Goal: Transaction & Acquisition: Purchase product/service

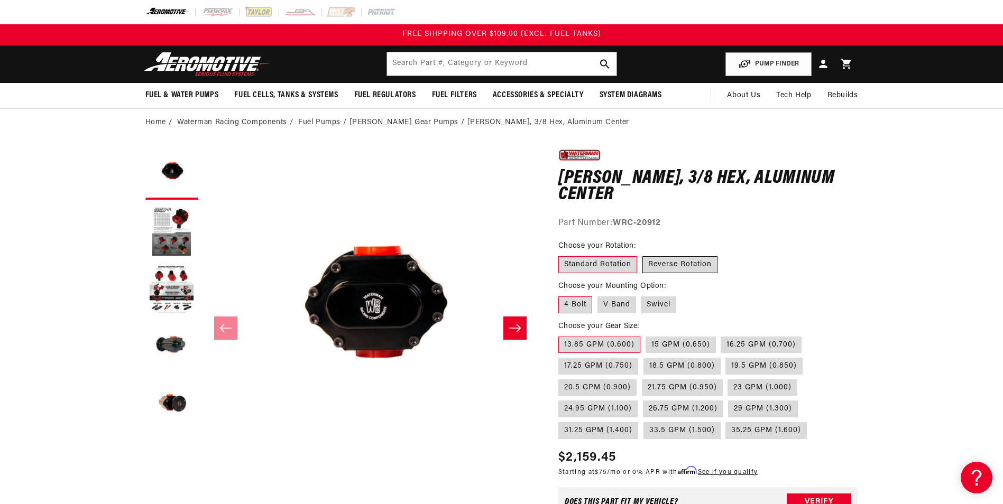
click at [706, 262] on label "Reverse Rotation" at bounding box center [679, 264] width 75 height 17
click at [643, 255] on input "Reverse Rotation" at bounding box center [642, 254] width 1 height 1
radio input "true"
click at [661, 309] on label "Swivel" at bounding box center [658, 304] width 35 height 17
click at [642, 295] on input "Swivel" at bounding box center [641, 294] width 1 height 1
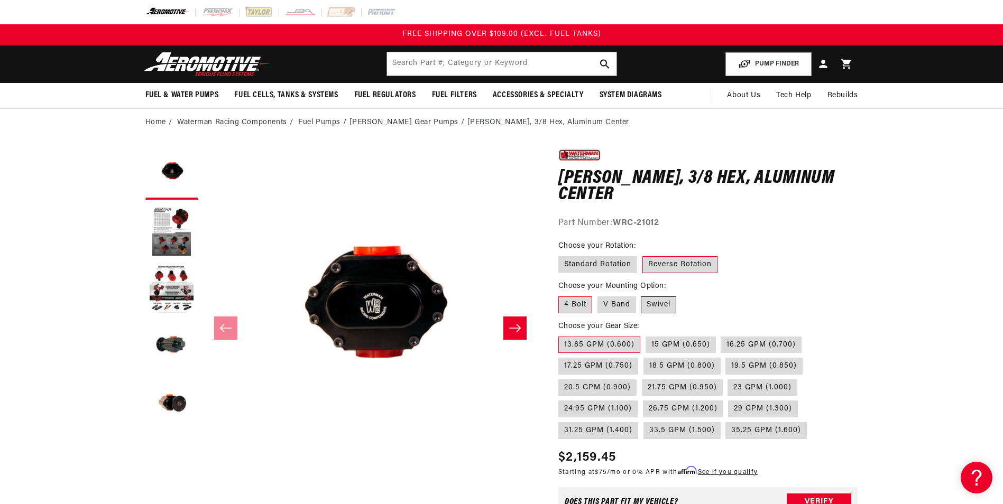
radio input "true"
click at [761, 366] on label "19.5 GPM (0.850)" at bounding box center [763, 366] width 77 height 17
click at [726, 356] on input "19.5 GPM (0.850)" at bounding box center [726, 356] width 1 height 1
radio input "true"
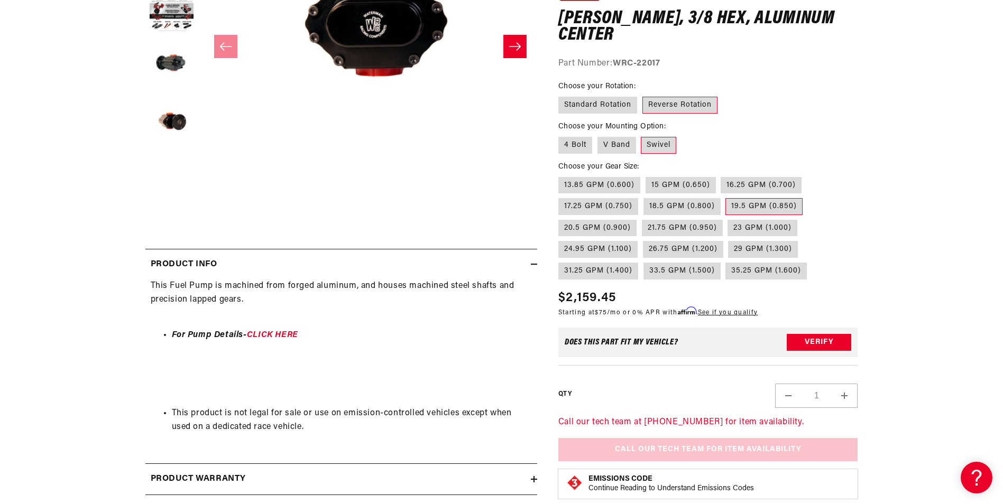
scroll to position [493, 0]
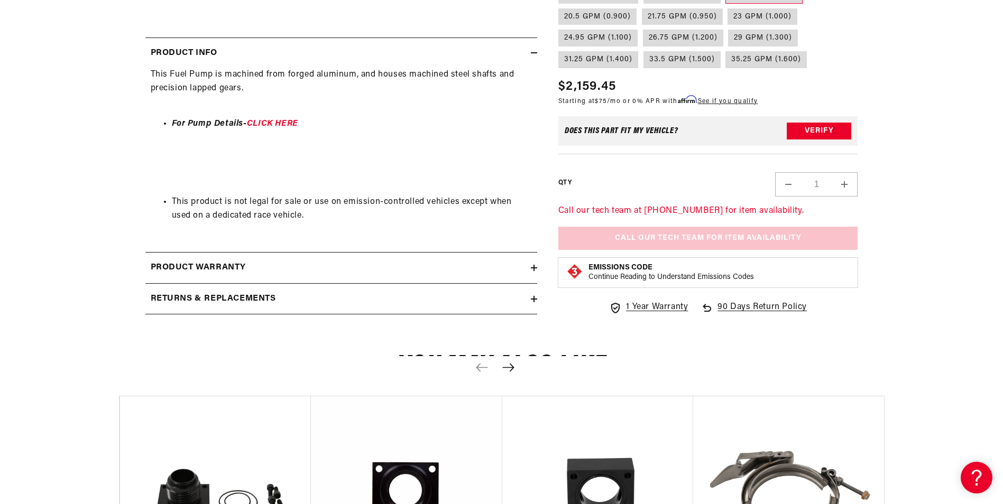
click at [746, 249] on div "Call our tech team at 913-808-2376 for item availability. Call Our Tech Team fo…" at bounding box center [708, 227] width 300 height 45
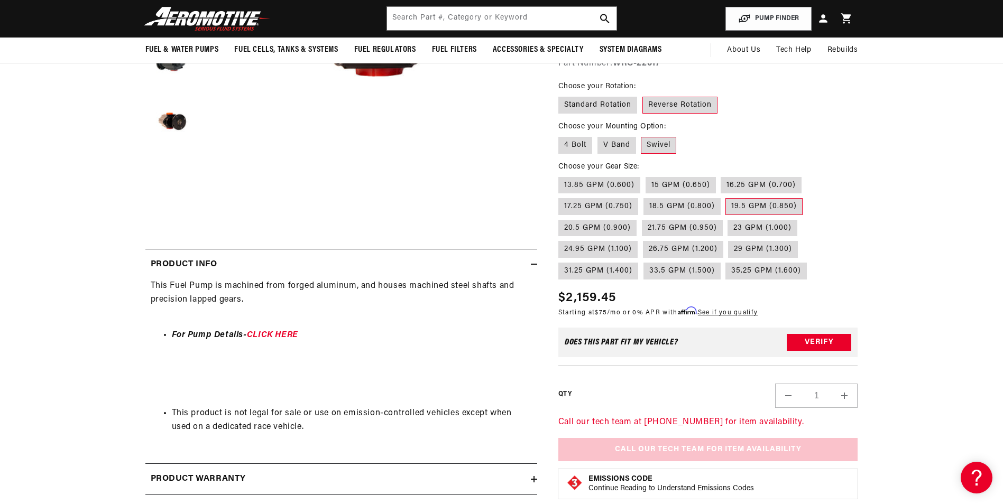
scroll to position [0, 0]
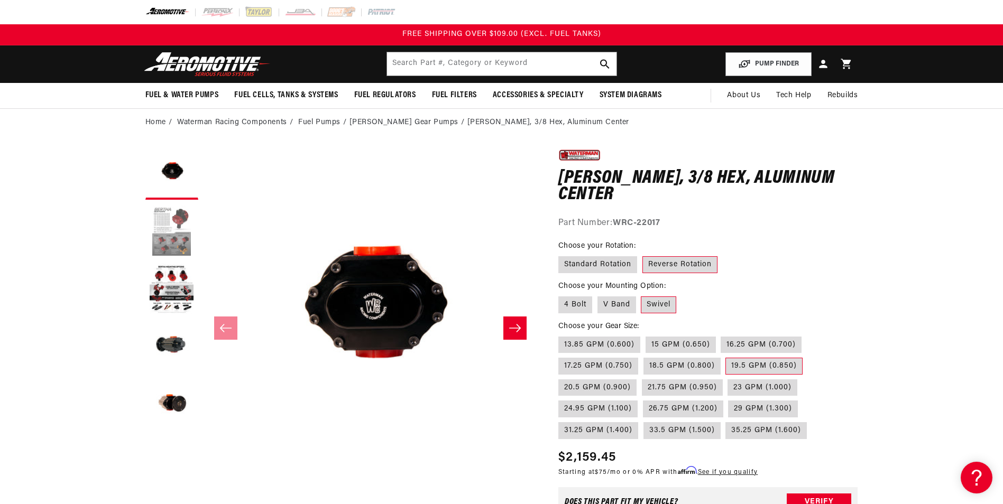
click at [189, 232] on button "Load image 2 in gallery view" at bounding box center [171, 231] width 53 height 53
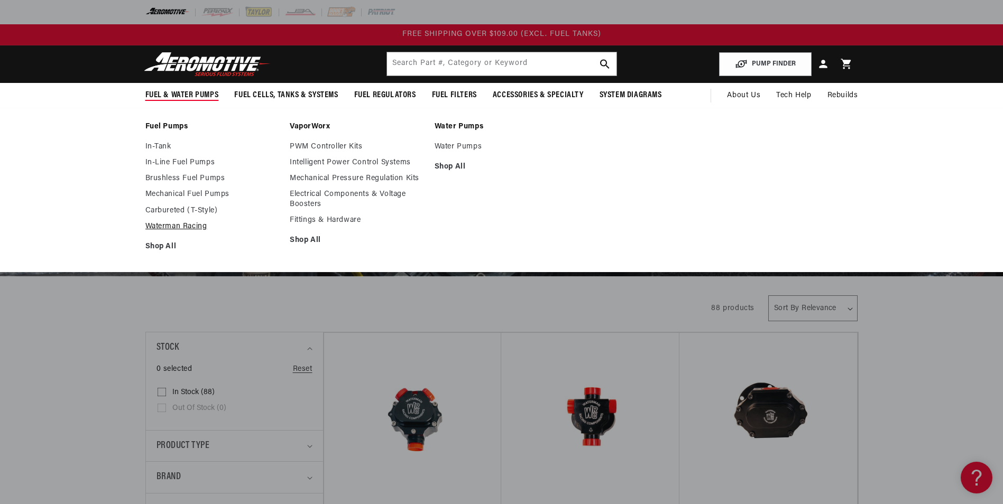
click at [183, 225] on link "Waterman Racing" at bounding box center [212, 227] width 134 height 10
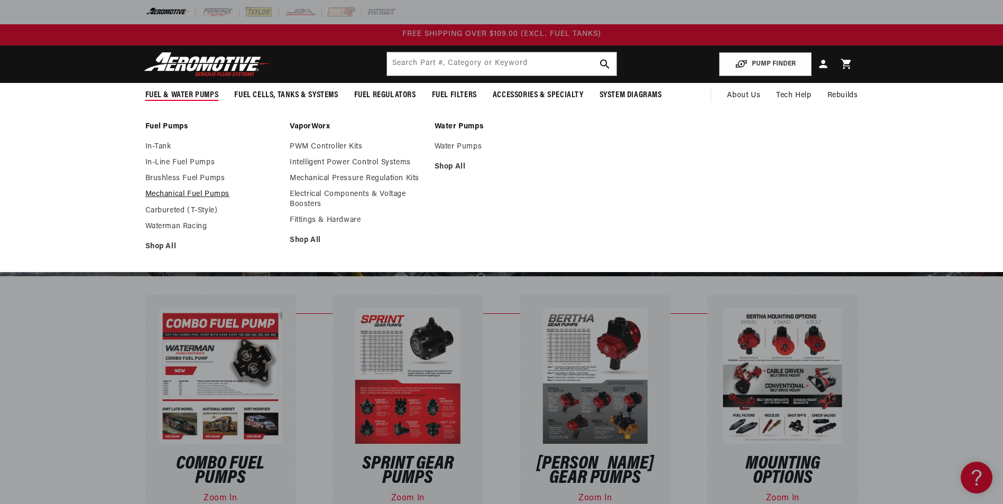
click at [214, 195] on link "Mechanical Fuel Pumps" at bounding box center [212, 195] width 134 height 10
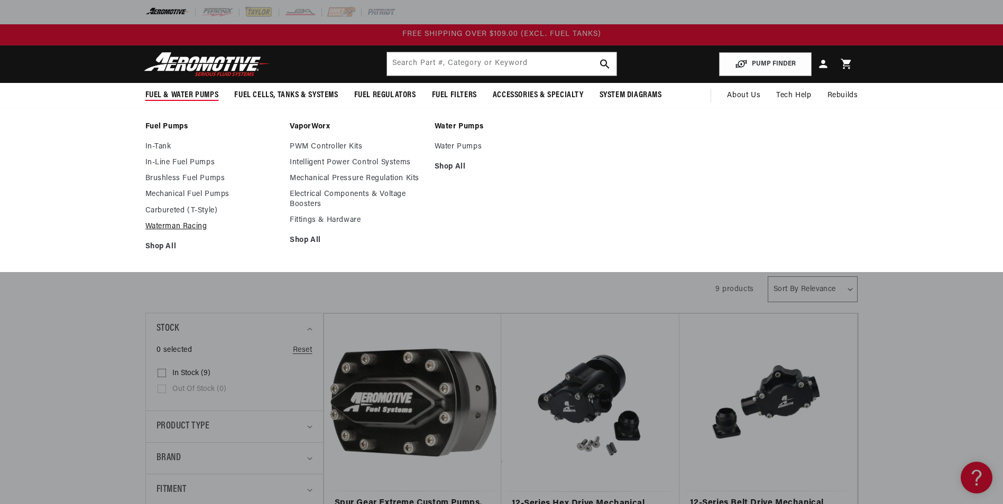
click at [189, 223] on link "Waterman Racing" at bounding box center [212, 227] width 134 height 10
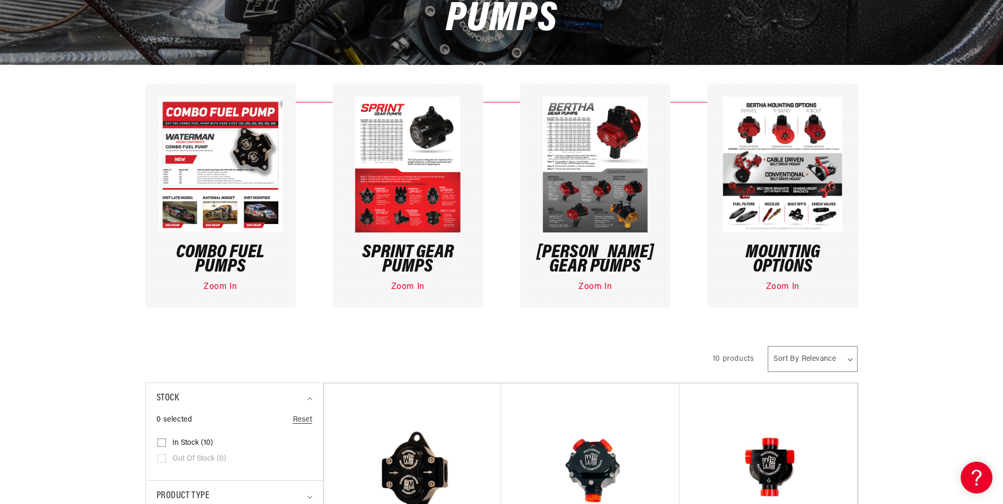
scroll to position [282, 0]
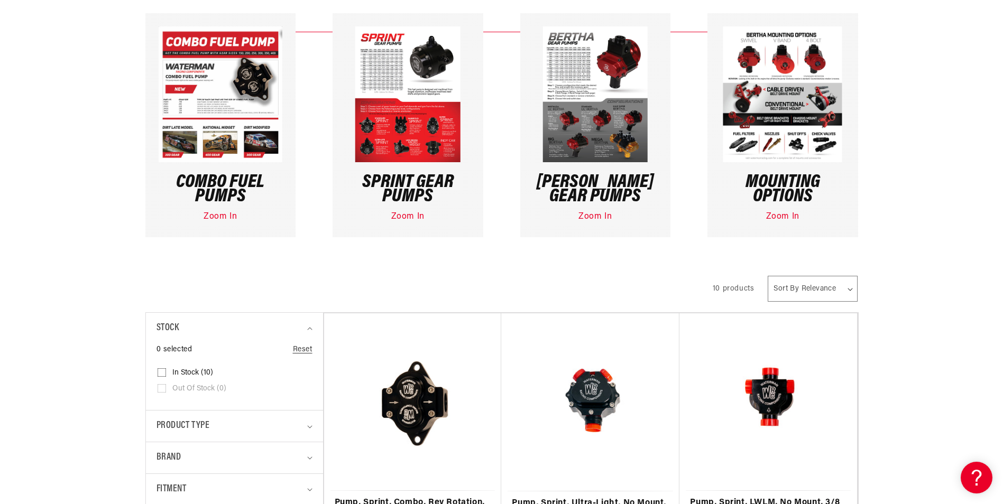
click at [602, 129] on img at bounding box center [594, 94] width 105 height 136
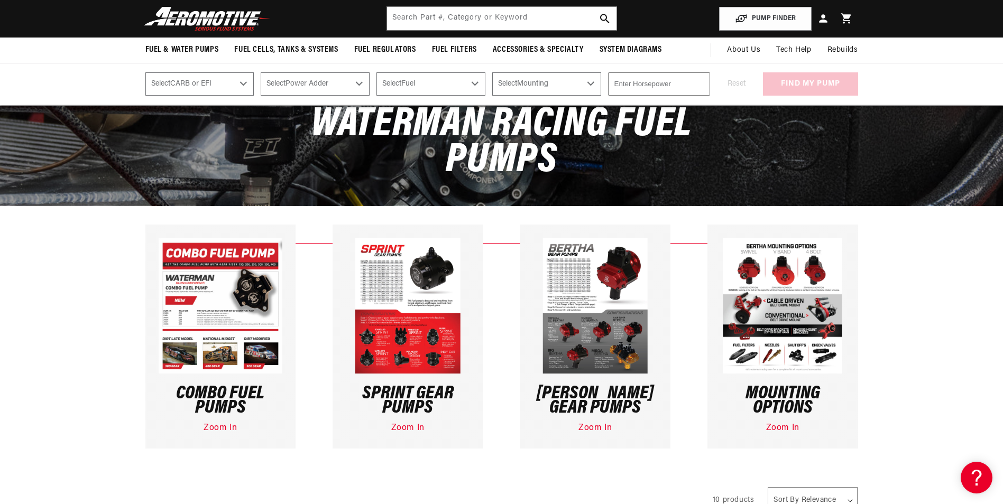
scroll to position [0, 0]
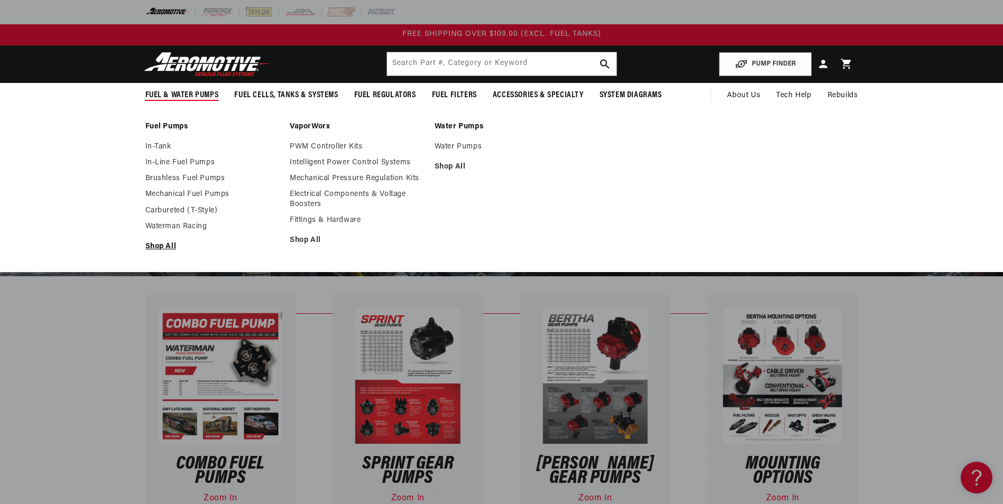
click at [161, 245] on link "Shop All" at bounding box center [212, 247] width 134 height 10
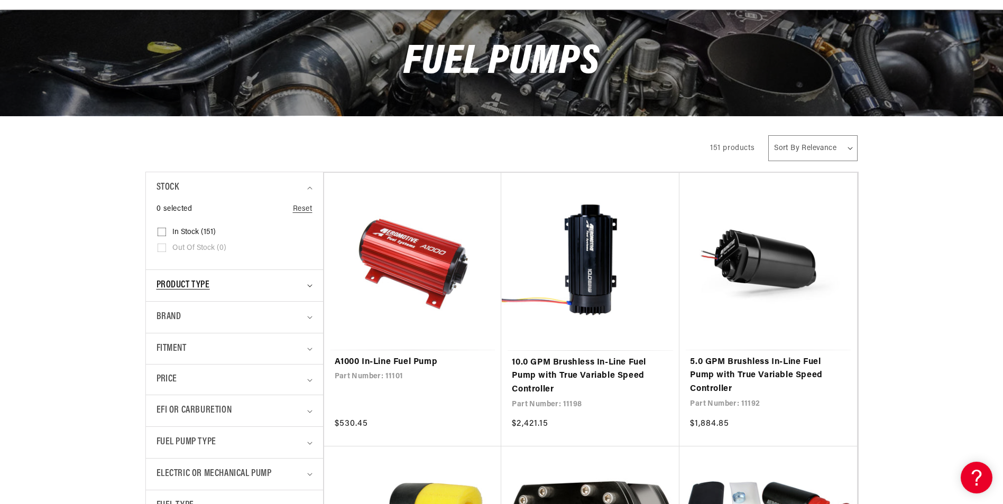
click at [169, 276] on summary "Product type" at bounding box center [234, 285] width 156 height 31
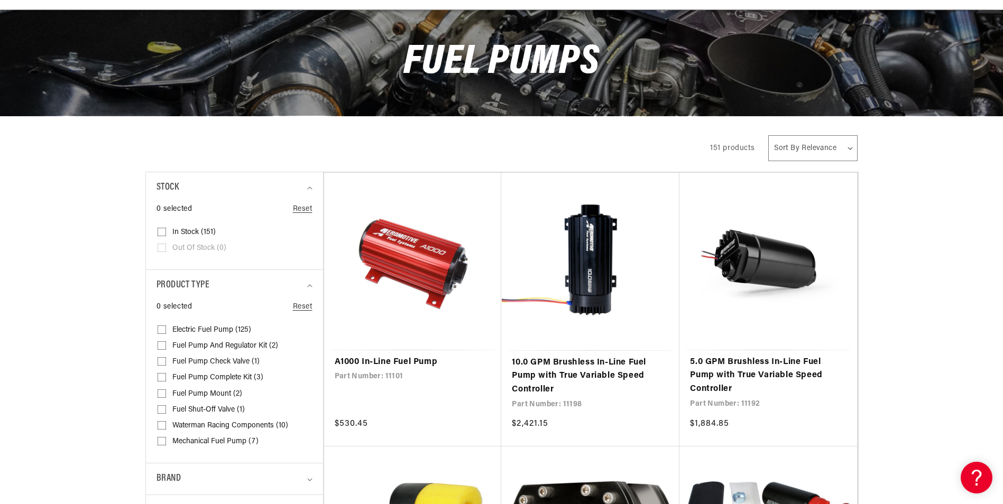
click at [205, 441] on span "Mechanical Fuel Pump (7)" at bounding box center [215, 442] width 86 height 10
click at [166, 441] on input "Mechanical Fuel Pump (7) Mechanical Fuel Pump (7 products)" at bounding box center [161, 443] width 8 height 8
checkbox input "true"
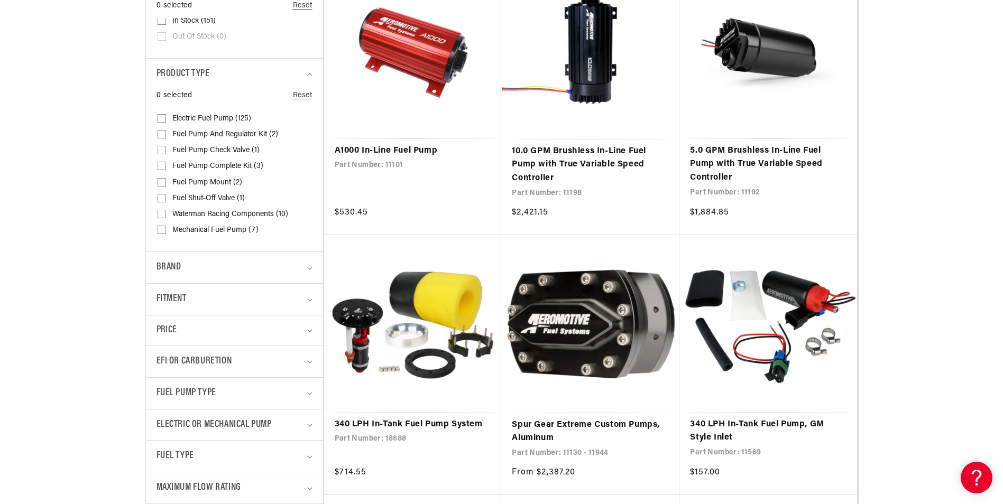
scroll to position [423, 0]
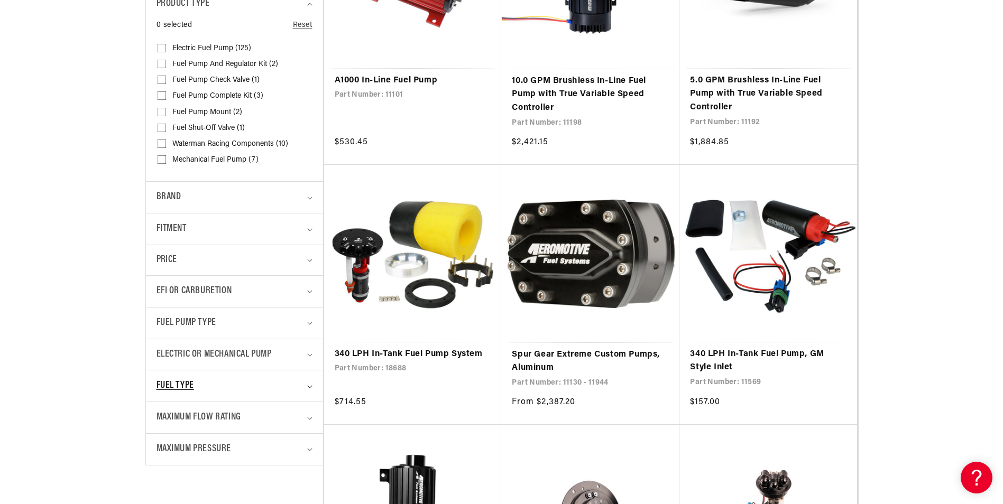
click at [184, 384] on span "Fuel Type" at bounding box center [175, 385] width 38 height 15
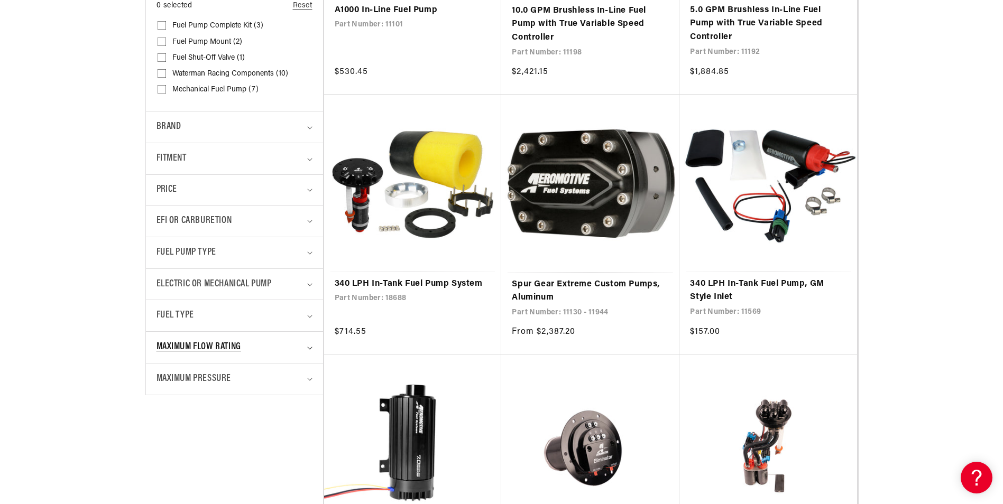
click at [206, 347] on span "Maximum Flow Rating" at bounding box center [198, 347] width 85 height 15
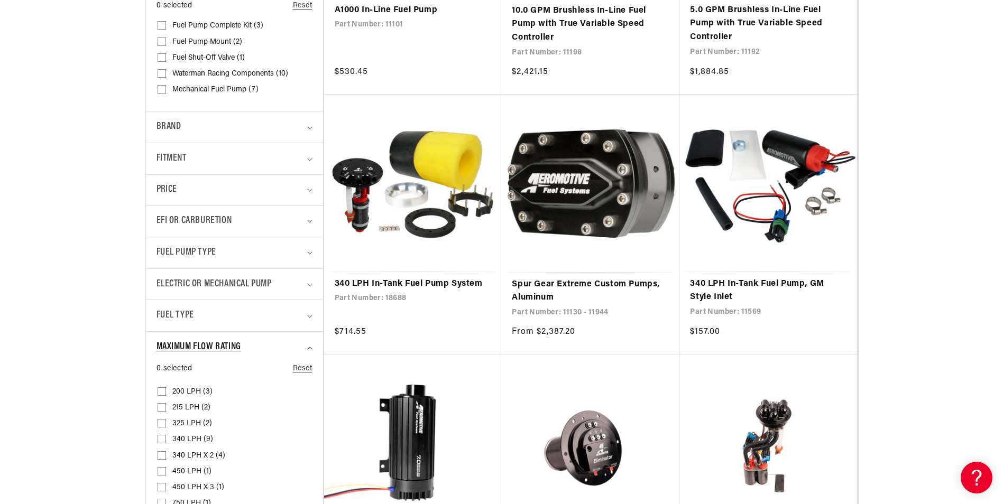
click at [206, 347] on span "Maximum Flow Rating" at bounding box center [198, 347] width 85 height 15
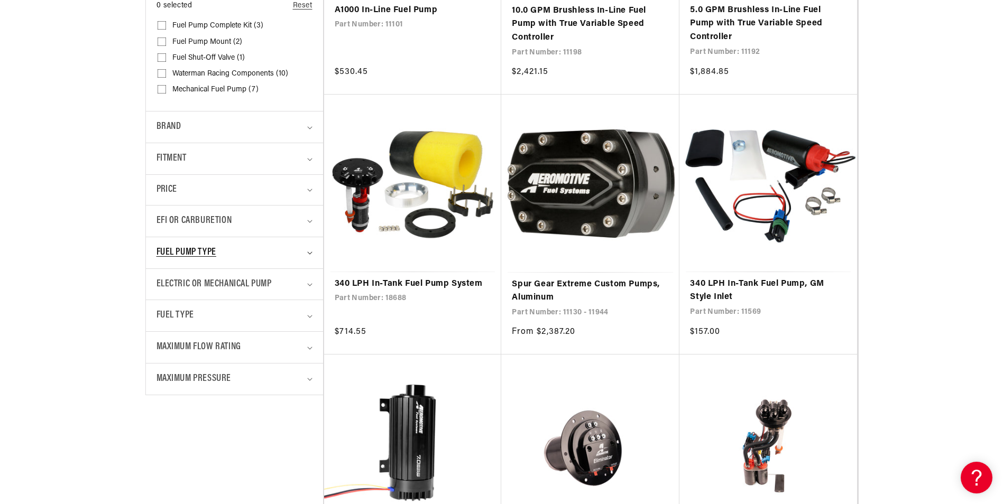
click at [203, 252] on span "Fuel Pump Type" at bounding box center [186, 252] width 60 height 15
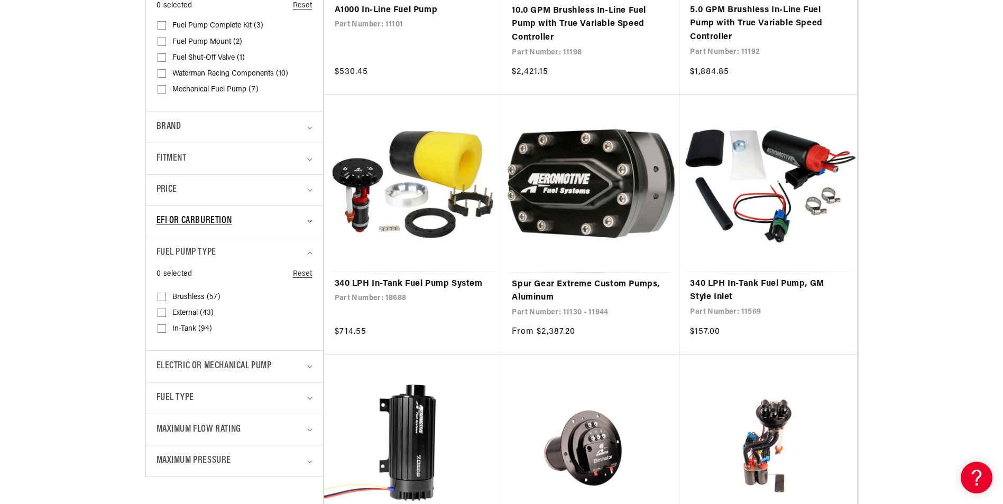
click at [214, 227] on span "EFI or Carburetion" at bounding box center [194, 221] width 76 height 15
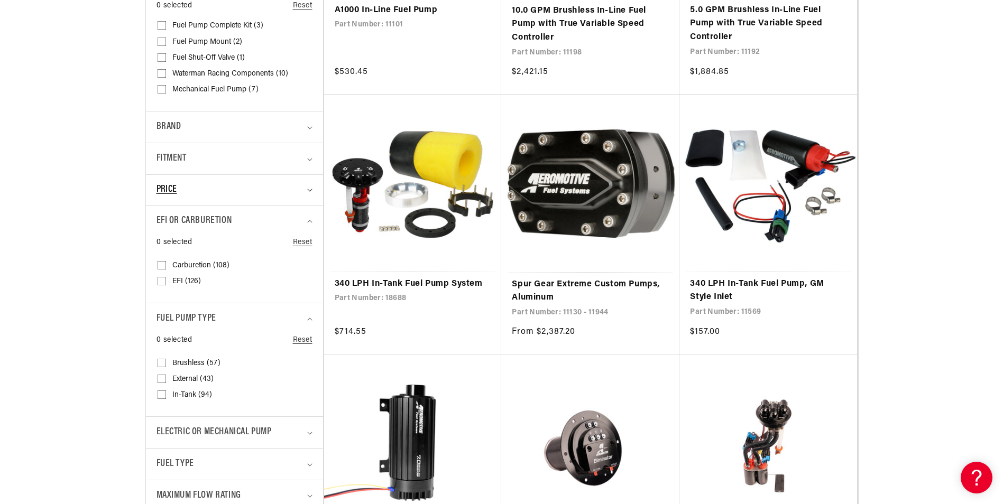
click at [172, 194] on span "Price" at bounding box center [166, 190] width 21 height 14
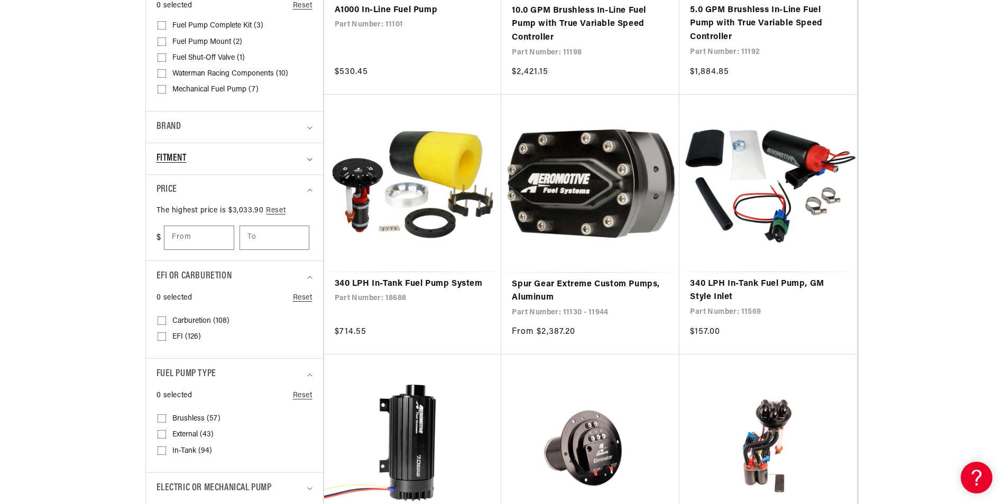
click at [169, 153] on span "Fitment" at bounding box center [171, 158] width 30 height 15
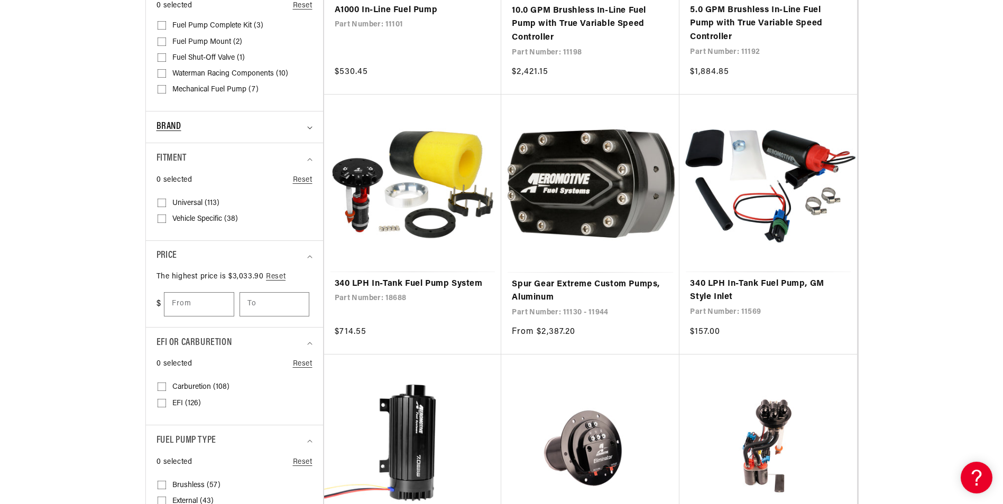
click at [171, 132] on span "Brand" at bounding box center [168, 126] width 25 height 15
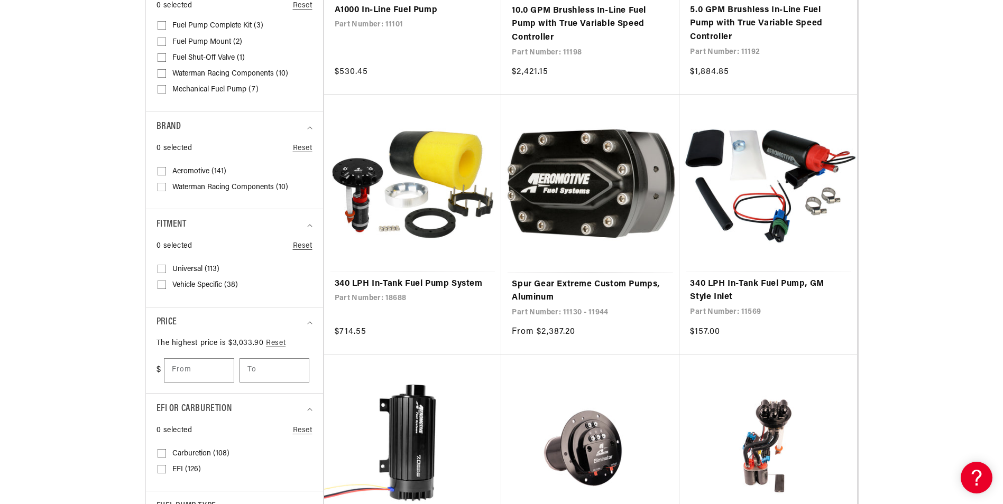
click at [197, 183] on span "Waterman Racing Components (10)" at bounding box center [230, 188] width 116 height 10
click at [166, 185] on input "Waterman Racing Components (10) Waterman Racing Components (10 products)" at bounding box center [161, 189] width 8 height 8
checkbox input "true"
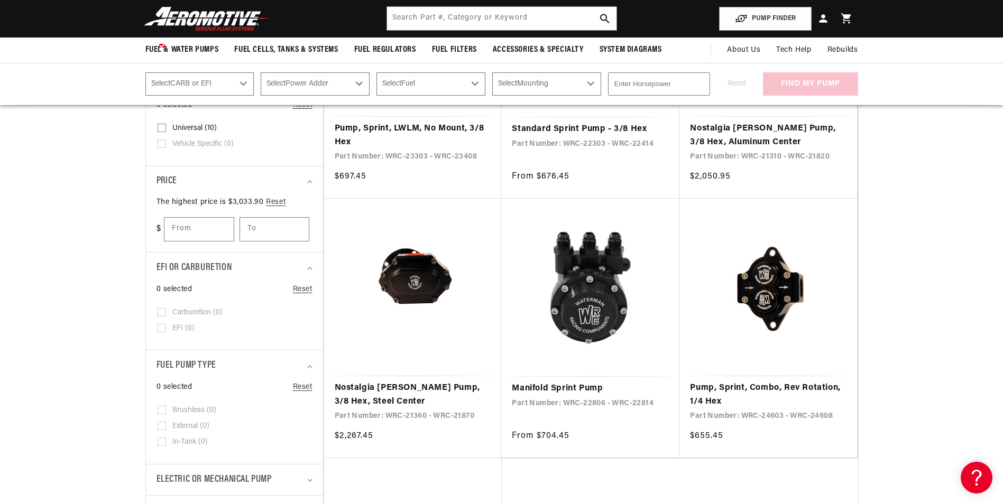
scroll to position [211, 0]
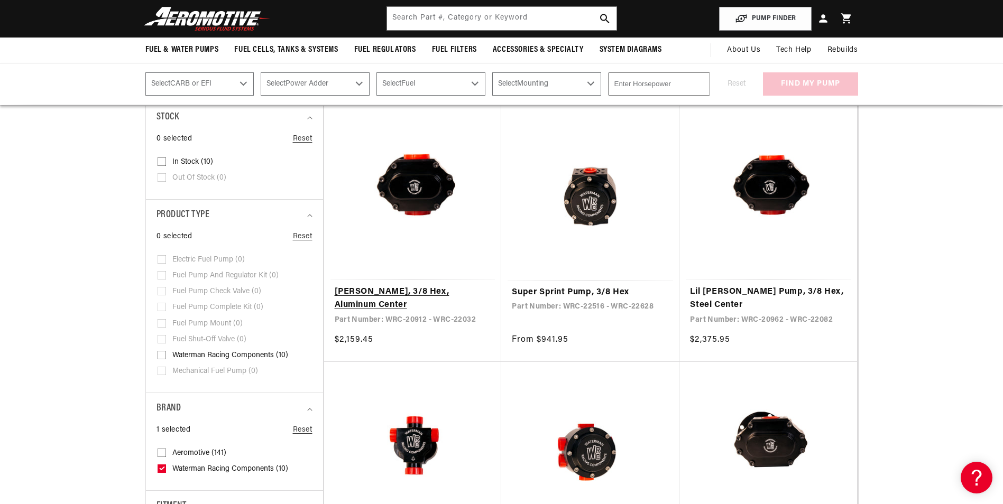
click at [413, 285] on link "[PERSON_NAME], 3/8 Hex, Aluminum Center" at bounding box center [413, 298] width 156 height 27
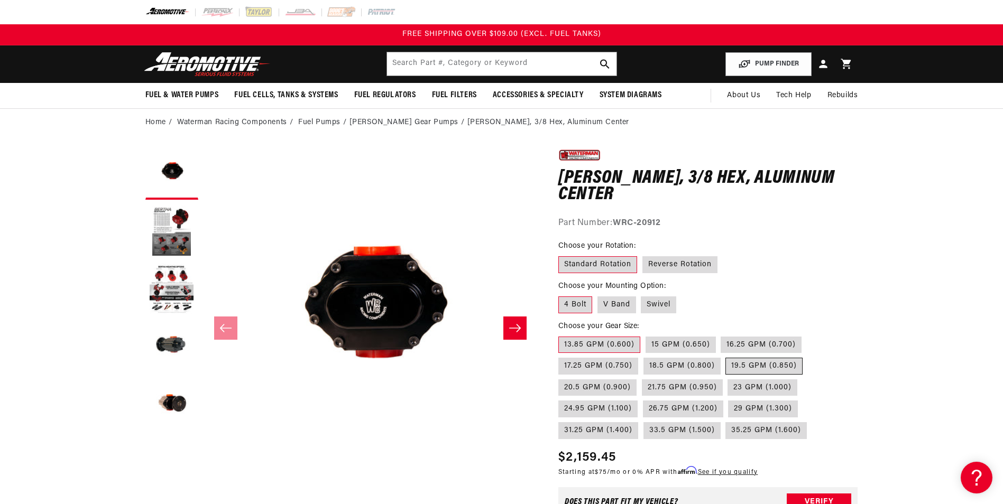
click at [762, 370] on label "19.5 GPM (0.850)" at bounding box center [763, 366] width 77 height 17
click at [726, 356] on input "19.5 GPM (0.850)" at bounding box center [726, 356] width 1 height 1
radio input "true"
click at [694, 265] on label "Reverse Rotation" at bounding box center [679, 264] width 75 height 17
click at [643, 255] on input "Reverse Rotation" at bounding box center [642, 254] width 1 height 1
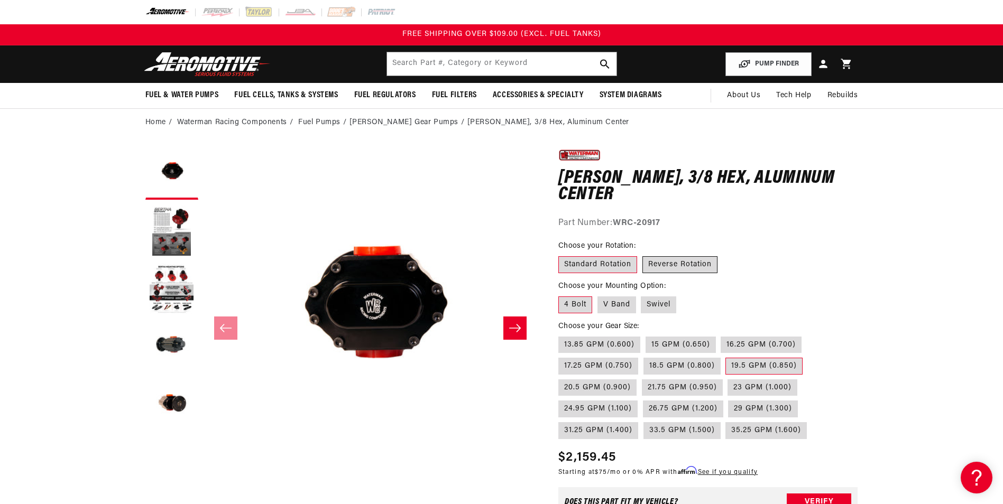
radio input "true"
click at [658, 308] on label "Swivel" at bounding box center [658, 304] width 35 height 17
click at [642, 295] on input "Swivel" at bounding box center [641, 294] width 1 height 1
radio input "true"
click at [766, 369] on label "19.5 GPM (0.850)" at bounding box center [763, 366] width 77 height 17
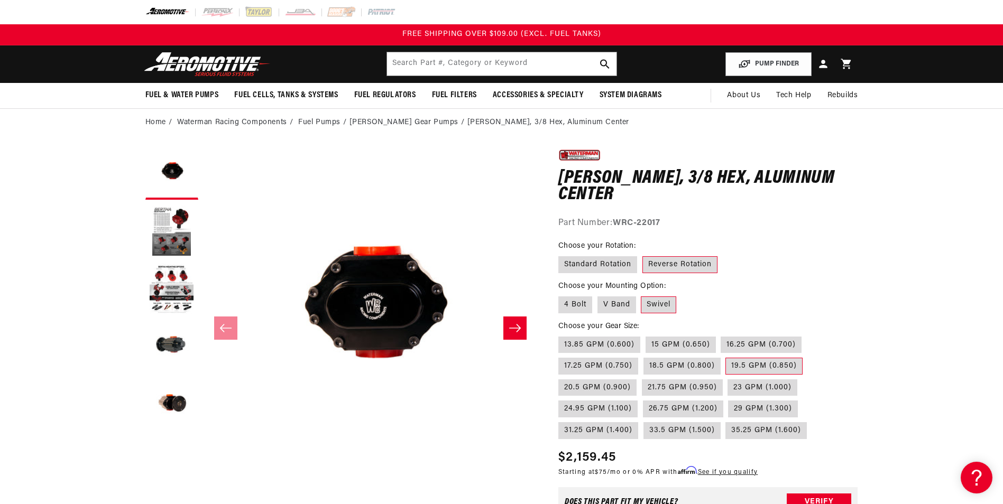
click at [726, 356] on input "19.5 GPM (0.850)" at bounding box center [726, 356] width 1 height 1
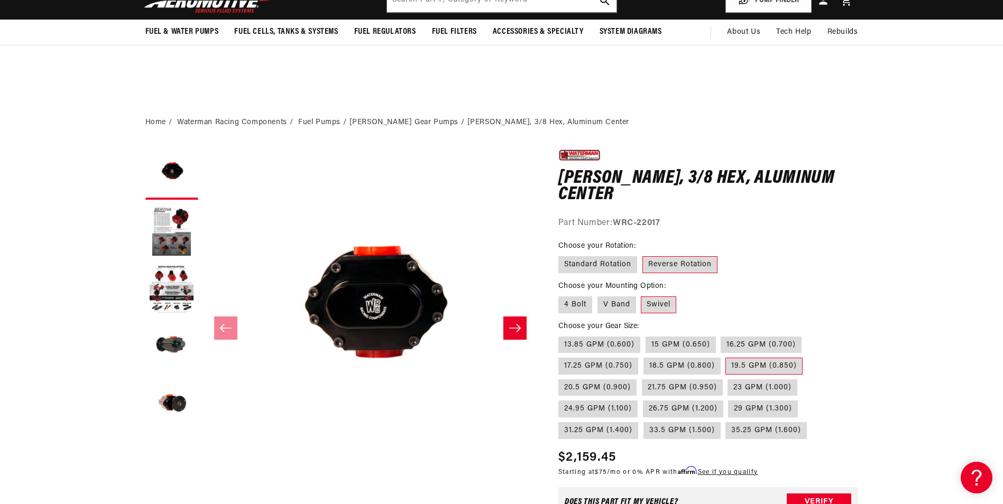
scroll to position [211, 0]
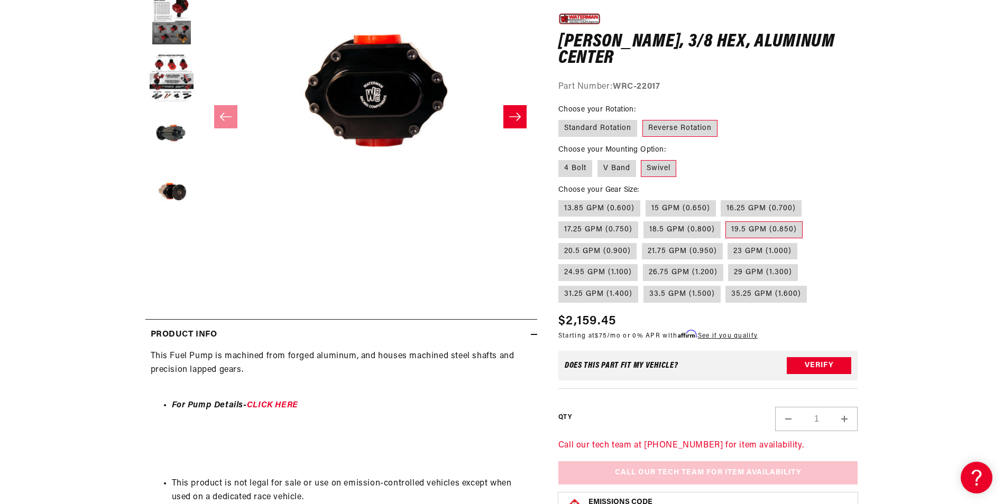
click at [893, 258] on section "0.0 star rating Write a review Lil [PERSON_NAME] Pump, 3/8 Hex, Aluminum Center…" at bounding box center [501, 269] width 1003 height 688
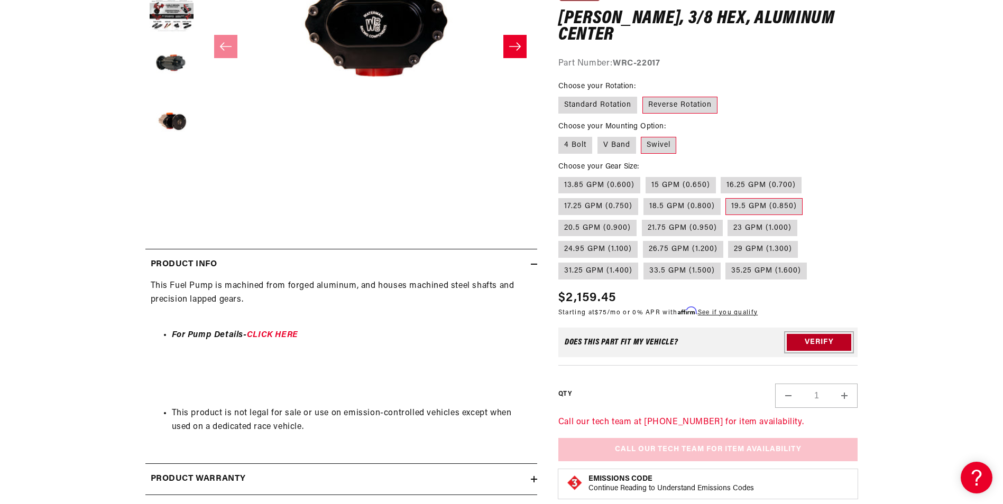
click at [828, 342] on button "Verify" at bounding box center [818, 343] width 64 height 17
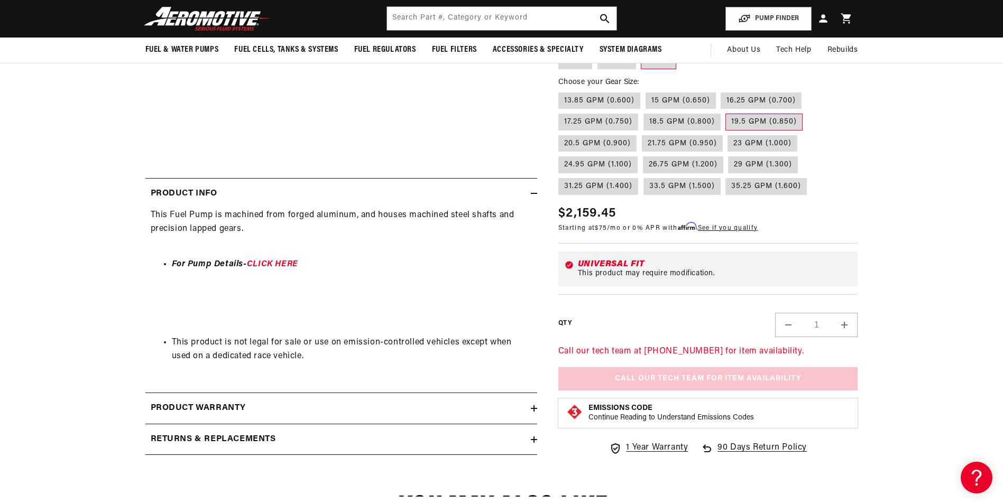
scroll to position [70, 0]
